Goal: Information Seeking & Learning: Learn about a topic

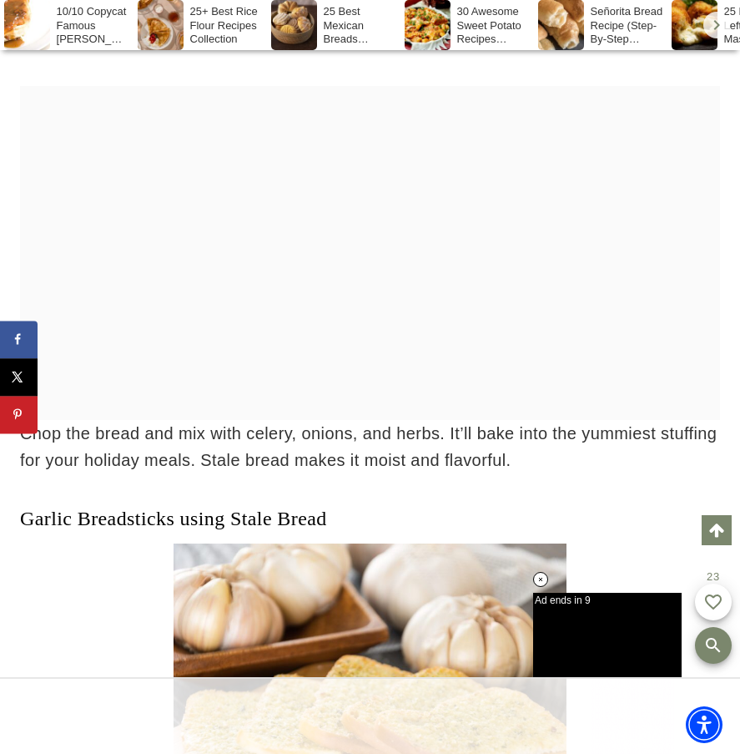
click at [448, 377] on div at bounding box center [370, 253] width 700 height 334
